Goal: Task Accomplishment & Management: Manage account settings

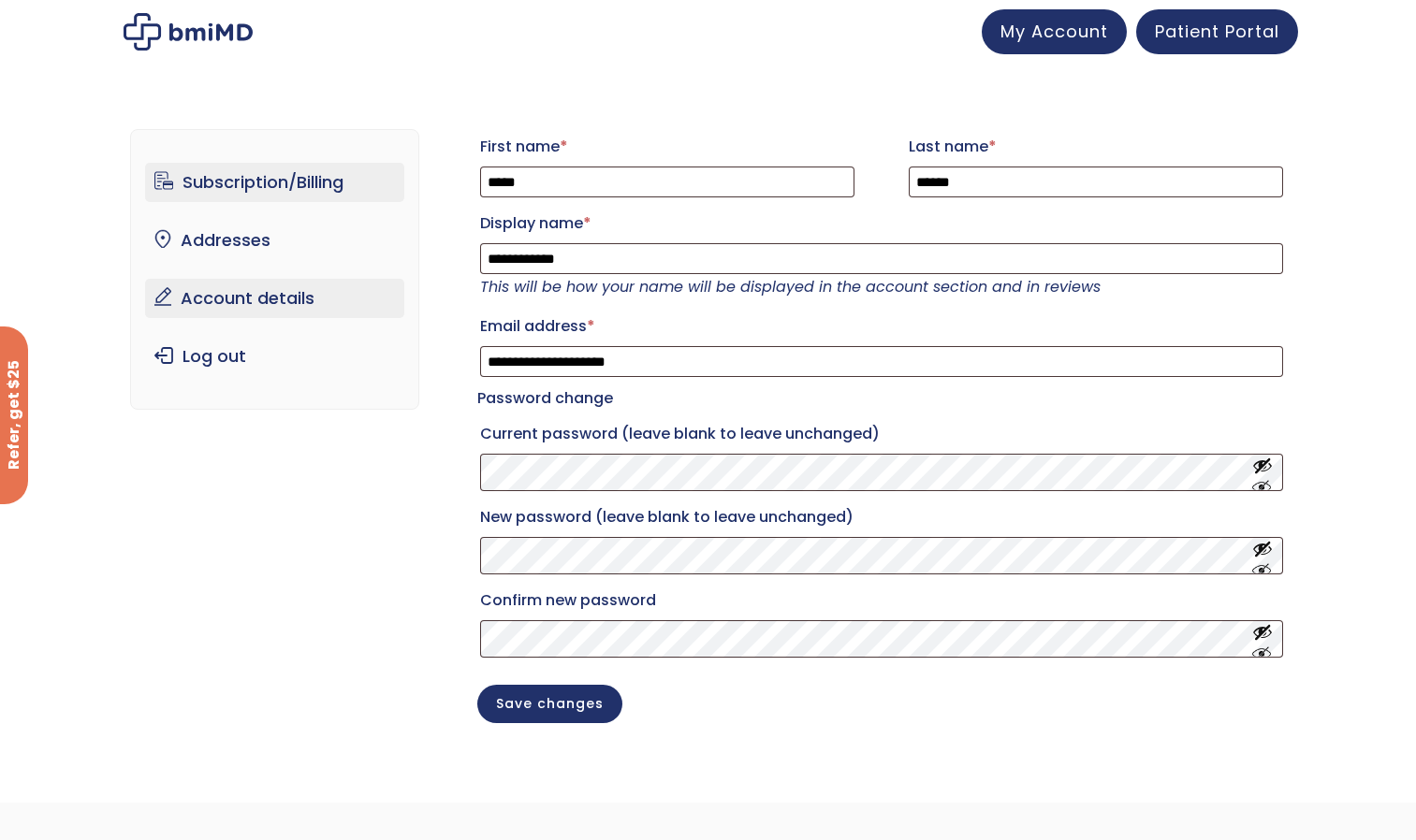
click at [285, 183] on link "Subscription/Billing" at bounding box center [274, 182] width 259 height 39
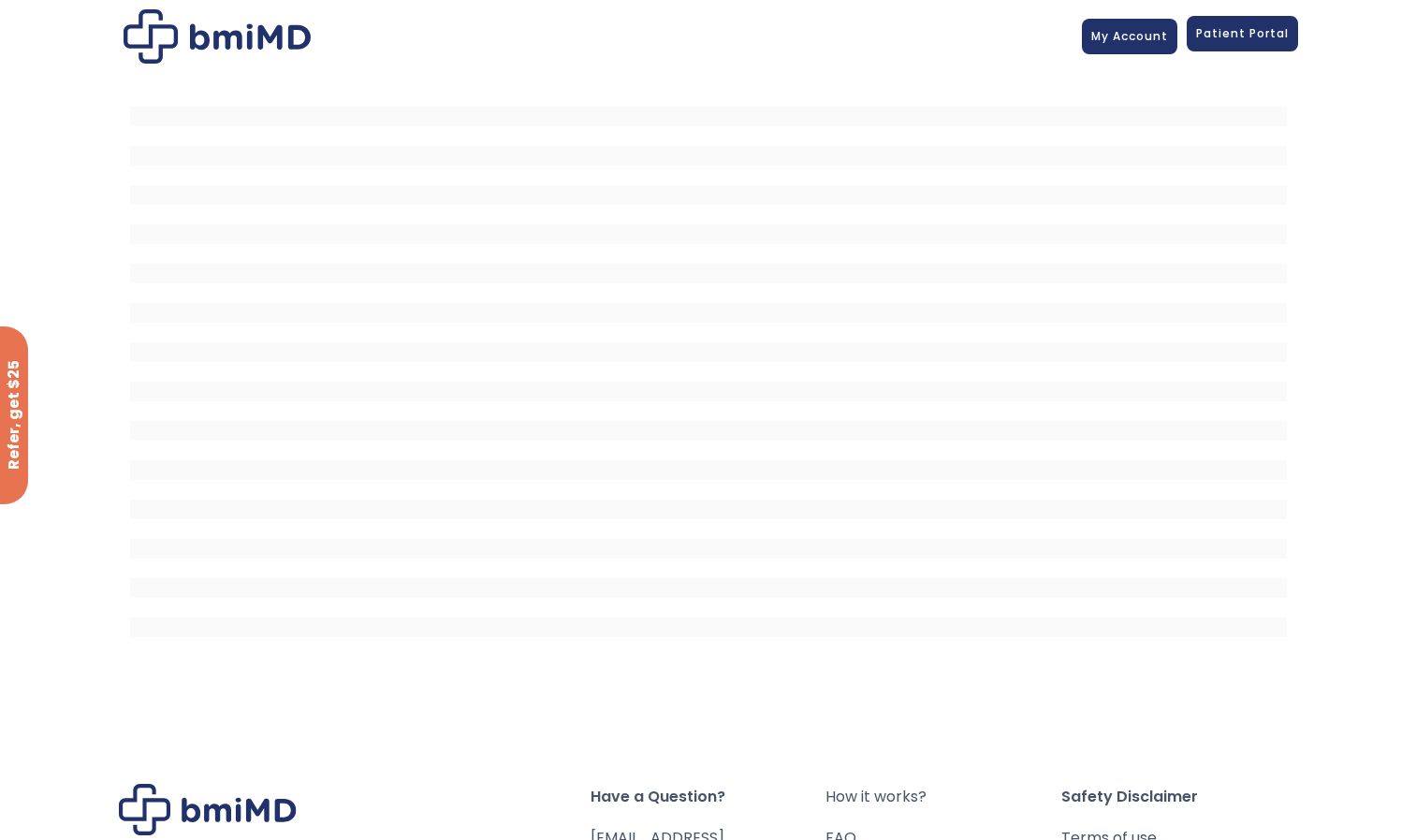
click at [1212, 46] on link "Patient Portal" at bounding box center [1242, 34] width 112 height 36
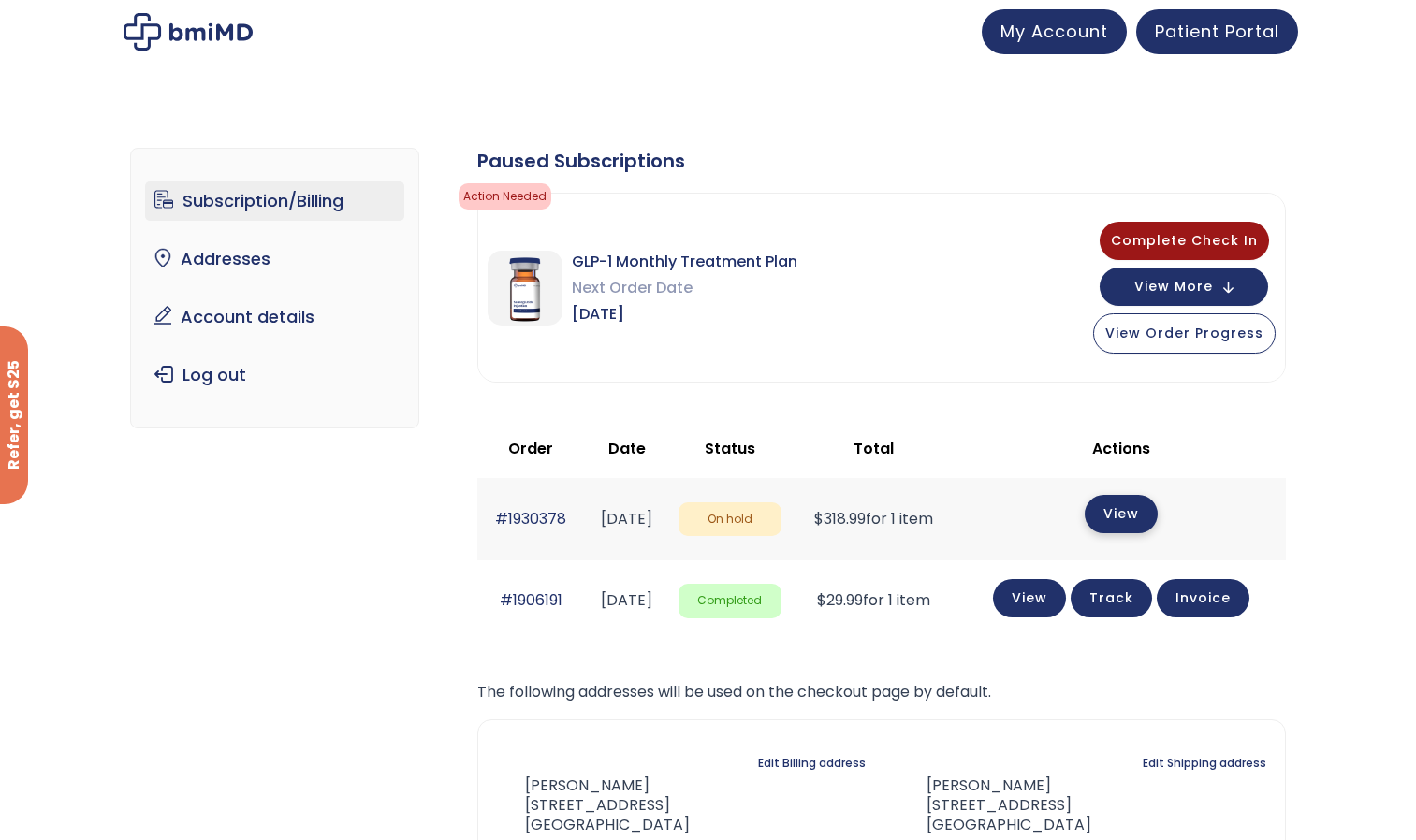
click at [1130, 507] on link "View" at bounding box center [1121, 513] width 73 height 38
